Goal: Task Accomplishment & Management: Use online tool/utility

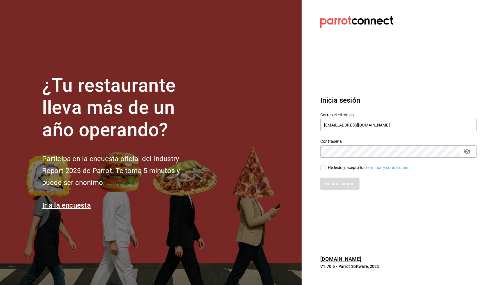
type input "[EMAIL_ADDRESS][DOMAIN_NAME]"
click at [324, 167] on input "He leído y acepto los Términos y condiciones." at bounding box center [322, 167] width 5 height 5
checkbox input "true"
click at [327, 178] on button "Iniciar sesión" at bounding box center [340, 184] width 40 height 12
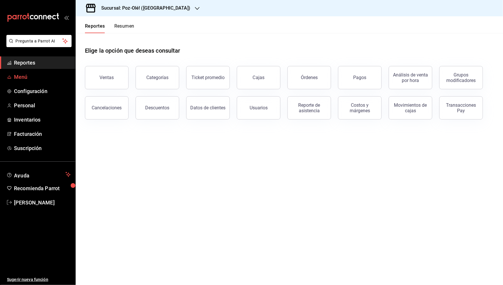
click at [28, 79] on span "Menú" at bounding box center [42, 77] width 57 height 8
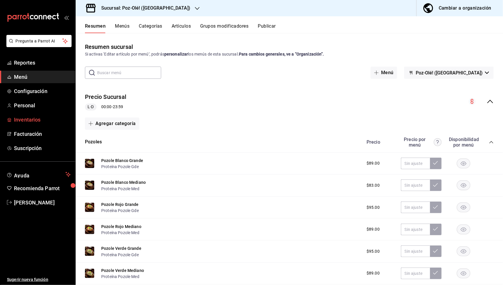
click at [29, 114] on link "Inventarios" at bounding box center [37, 120] width 75 height 13
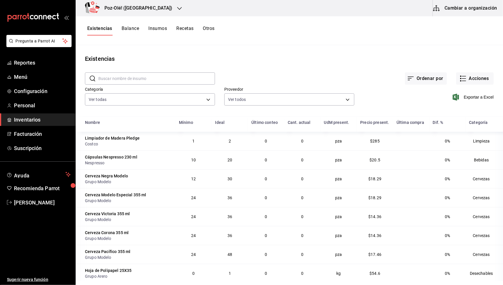
click at [285, 57] on div "Existencias" at bounding box center [290, 58] width 428 height 9
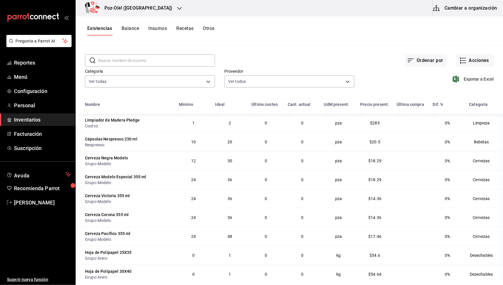
click at [128, 14] on div "Poz-Olé! (La Loma)" at bounding box center [132, 8] width 104 height 16
click at [115, 38] on span "Poz-Olé! ([PERSON_NAME])" at bounding box center [105, 38] width 51 height 6
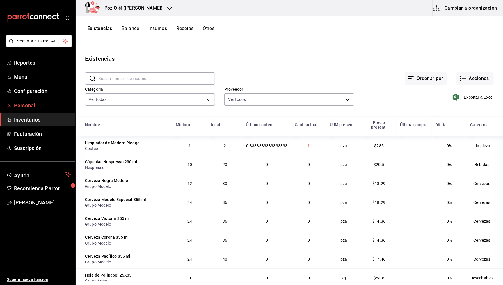
click at [27, 102] on span "Personal" at bounding box center [42, 106] width 57 height 8
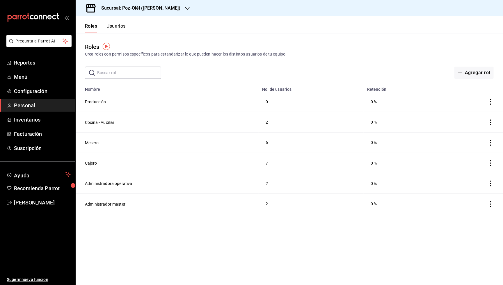
click at [121, 27] on button "Usuarios" at bounding box center [116, 28] width 19 height 10
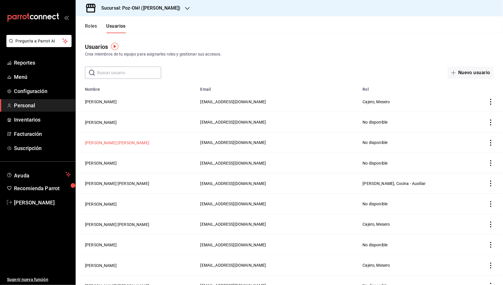
click at [118, 142] on button "[PERSON_NAME] [PERSON_NAME]" at bounding box center [117, 143] width 64 height 6
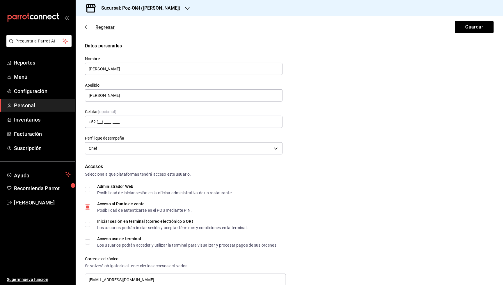
click at [87, 29] on icon "button" at bounding box center [86, 27] width 2 height 4
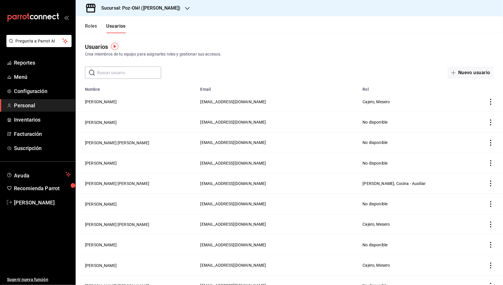
click at [94, 28] on button "Roles" at bounding box center [91, 28] width 12 height 10
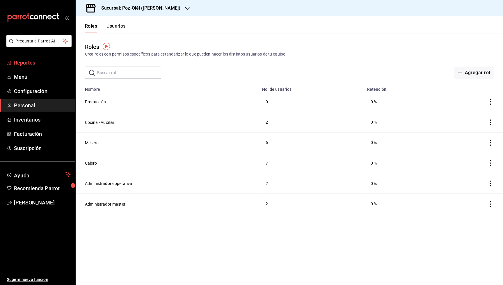
click at [36, 61] on span "Reportes" at bounding box center [42, 63] width 57 height 8
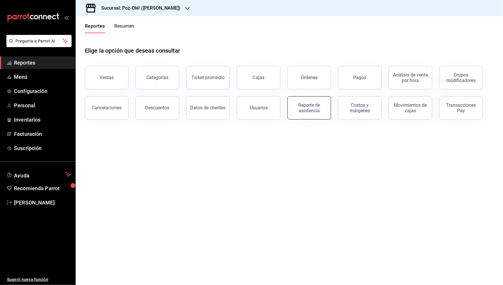
click at [315, 112] on div "Reporte de asistencia" at bounding box center [309, 107] width 36 height 11
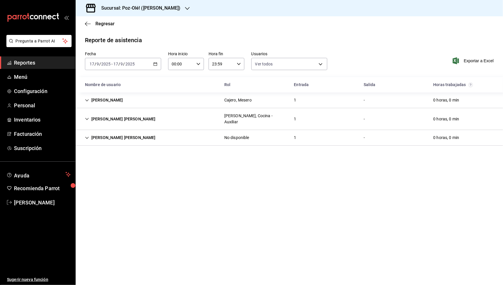
click at [86, 137] on icon "Cell" at bounding box center [86, 138] width 3 height 2
click at [86, 136] on icon "Cell" at bounding box center [87, 138] width 4 height 4
click at [297, 100] on div "1" at bounding box center [296, 100] width 12 height 11
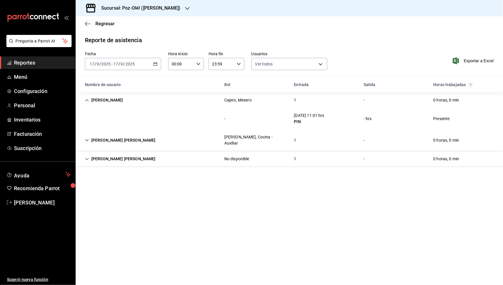
click at [297, 100] on div "1" at bounding box center [296, 100] width 12 height 11
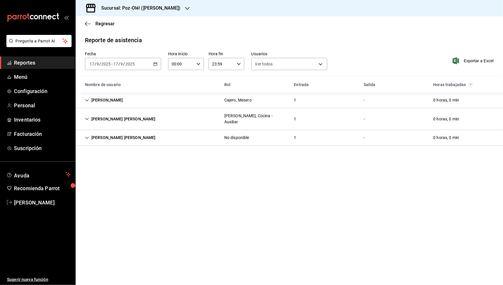
click at [231, 135] on div "No disponible" at bounding box center [236, 138] width 25 height 6
click at [256, 118] on div "[PERSON_NAME], Cocina - Auxiliar" at bounding box center [255, 119] width 70 height 17
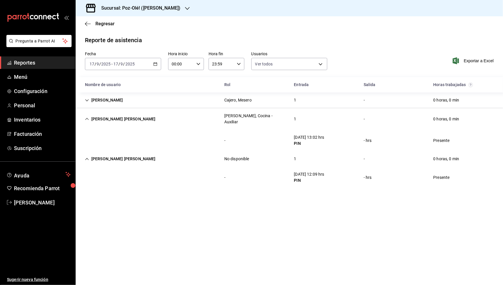
click at [158, 65] on div "[DATE] [DATE] - [DATE] [DATE]" at bounding box center [123, 64] width 76 height 12
click at [110, 145] on span "Rango de fechas" at bounding box center [112, 147] width 45 height 6
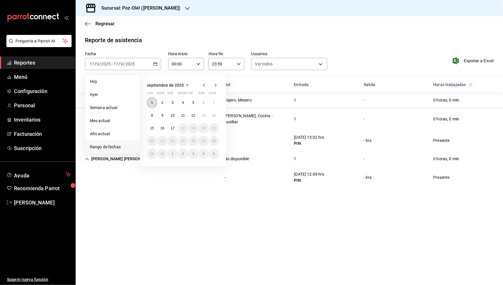
click at [152, 103] on abbr "1" at bounding box center [152, 103] width 2 height 4
click at [174, 127] on abbr "17" at bounding box center [173, 128] width 4 height 4
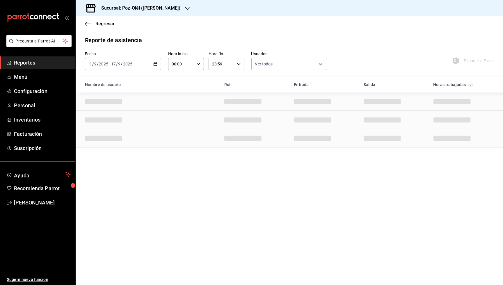
click at [254, 263] on main "Regresar Reporte de asistencia Fecha [DATE] [DATE] - [DATE] [DATE] Hora inicio …" at bounding box center [290, 150] width 428 height 269
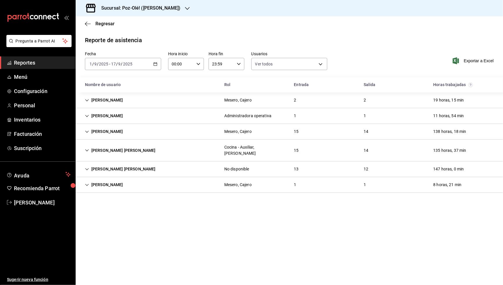
click at [87, 167] on icon "Cell" at bounding box center [87, 169] width 4 height 4
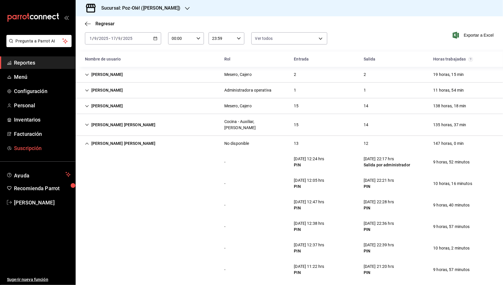
scroll to position [20, 0]
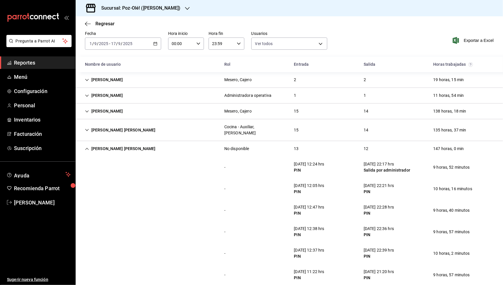
click at [84, 143] on div "[PERSON_NAME] [PERSON_NAME]" at bounding box center [120, 148] width 80 height 11
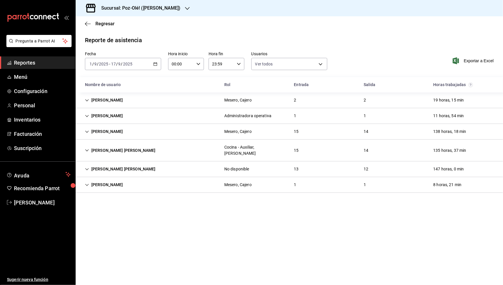
scroll to position [0, 0]
